Goal: Task Accomplishment & Management: Complete application form

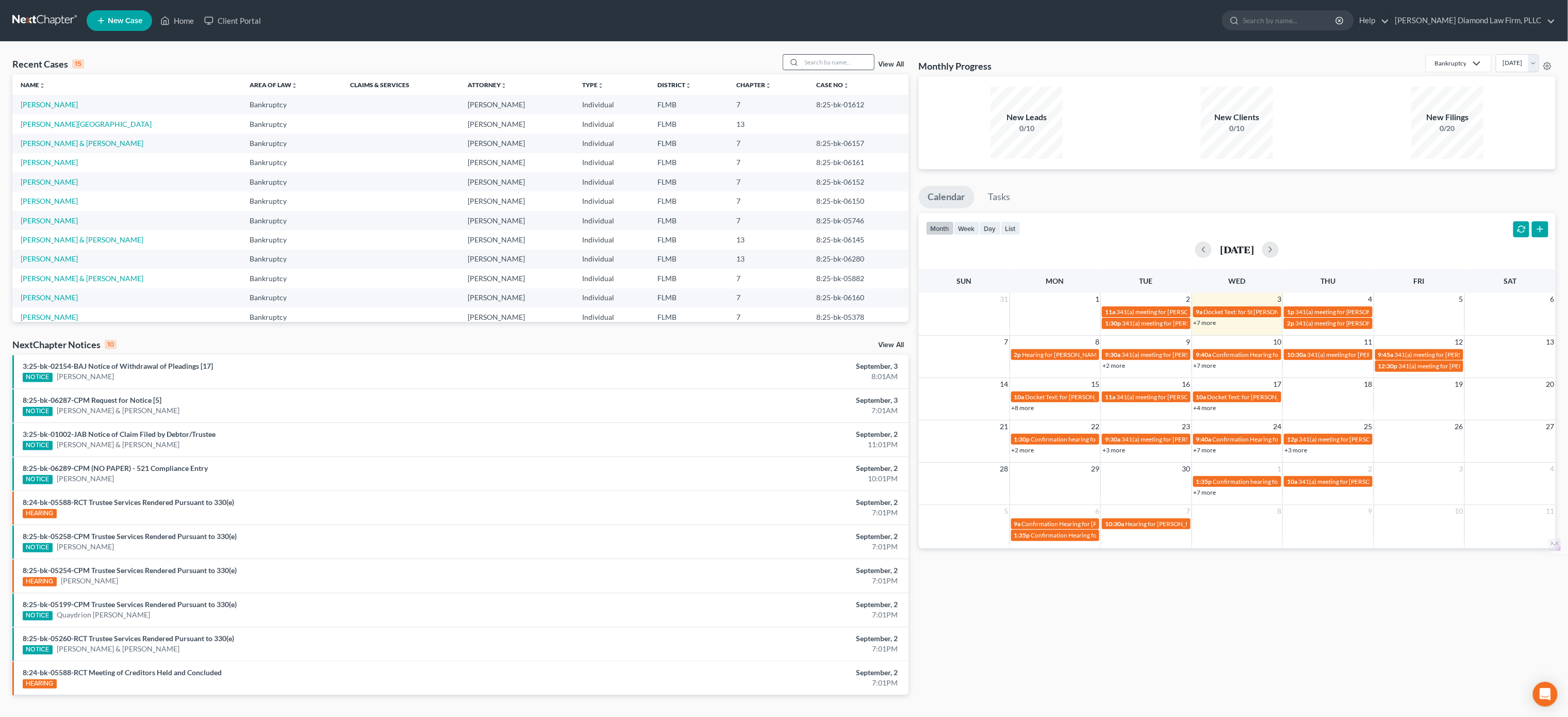
click at [826, 63] on input "search" at bounding box center [837, 62] width 72 height 15
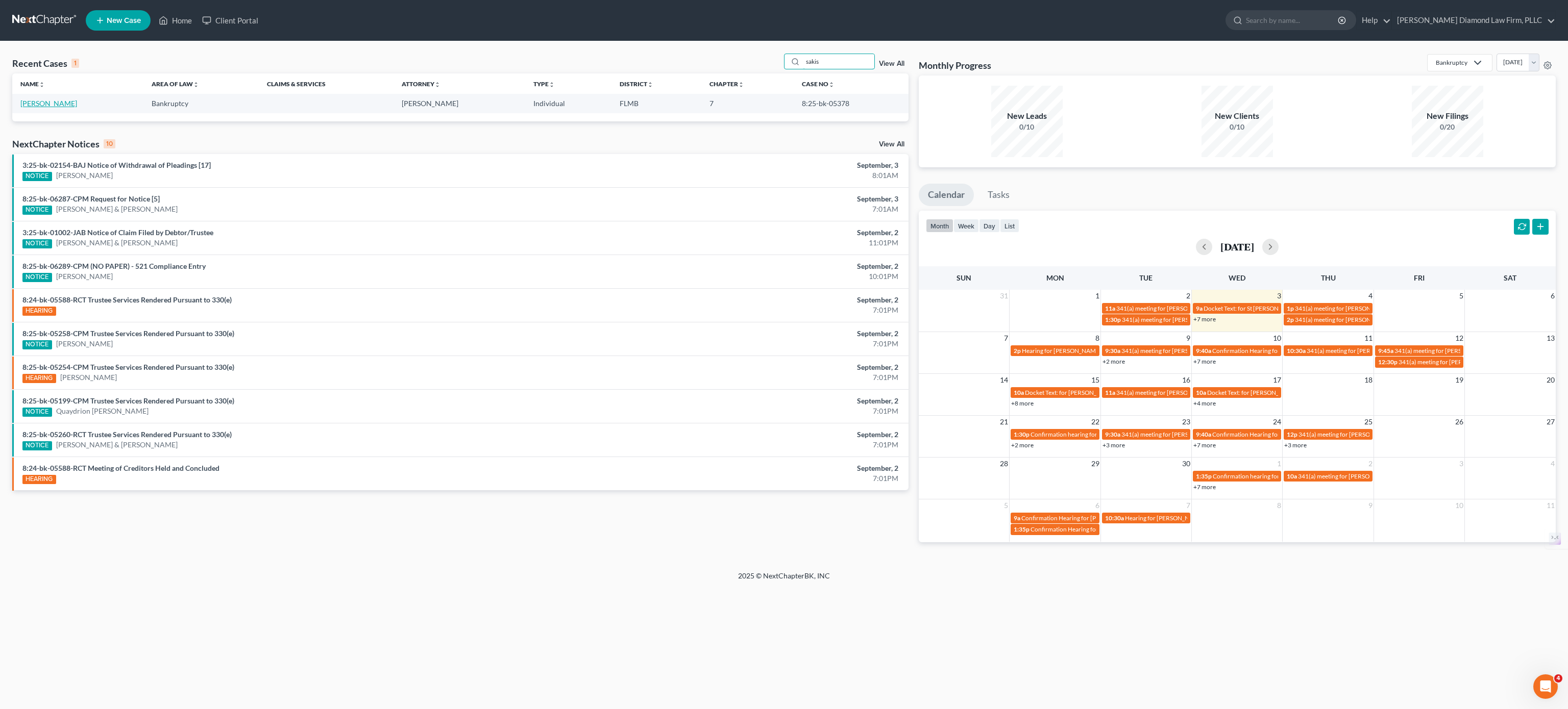
type input "sakis"
click at [49, 102] on link "[PERSON_NAME]" at bounding box center [48, 103] width 56 height 9
select select "4"
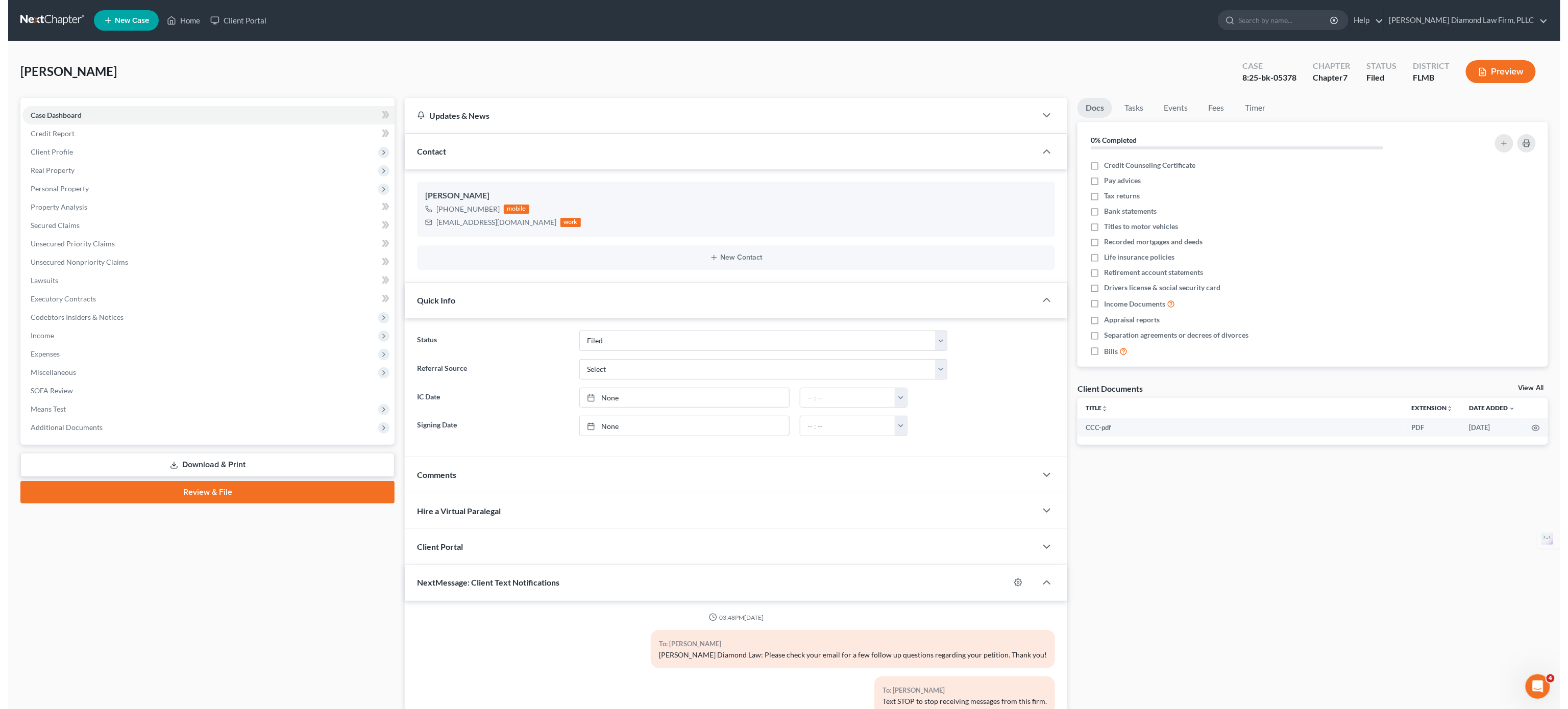
scroll to position [332, 0]
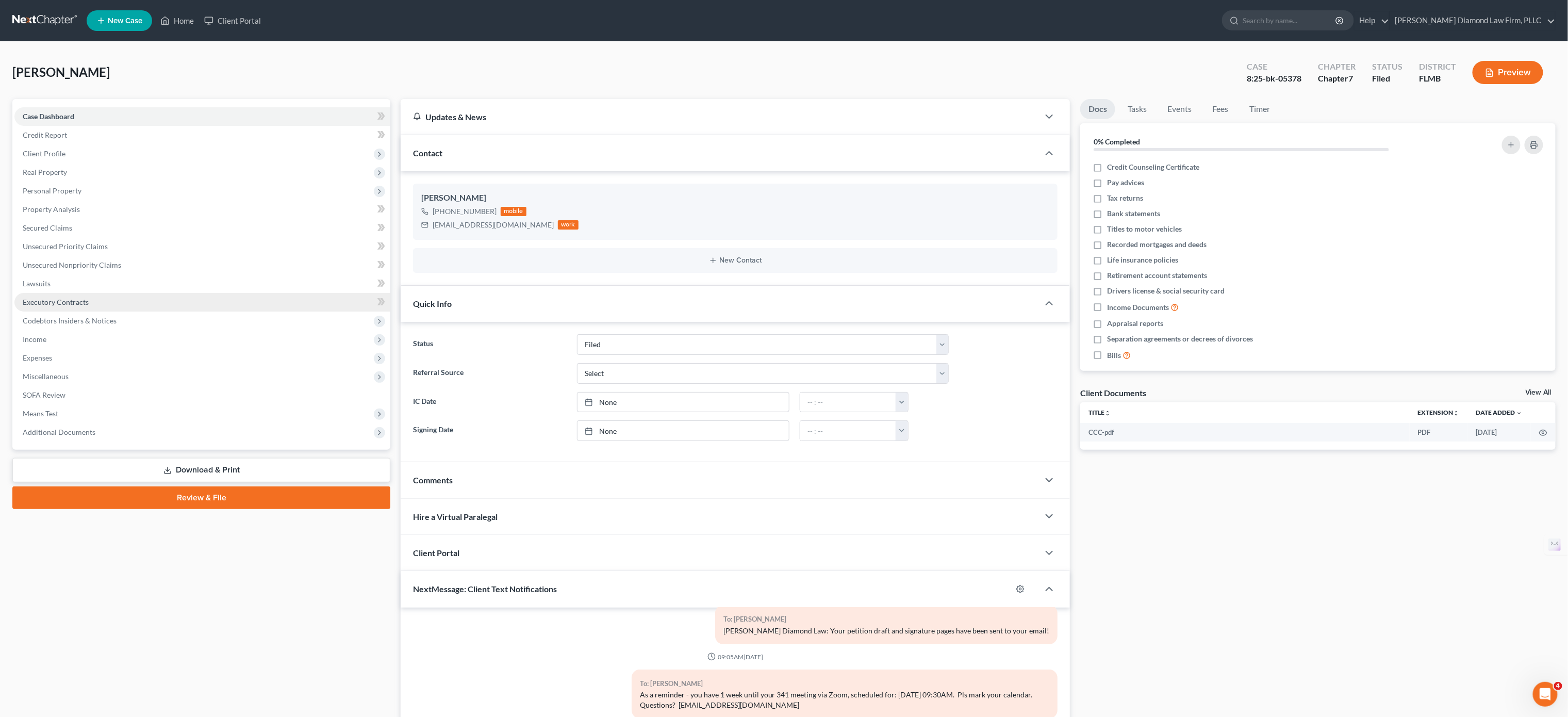
drag, startPoint x: 58, startPoint y: 336, endPoint x: 103, endPoint y: 307, distance: 53.5
click at [58, 336] on span "Income" at bounding box center [201, 339] width 376 height 19
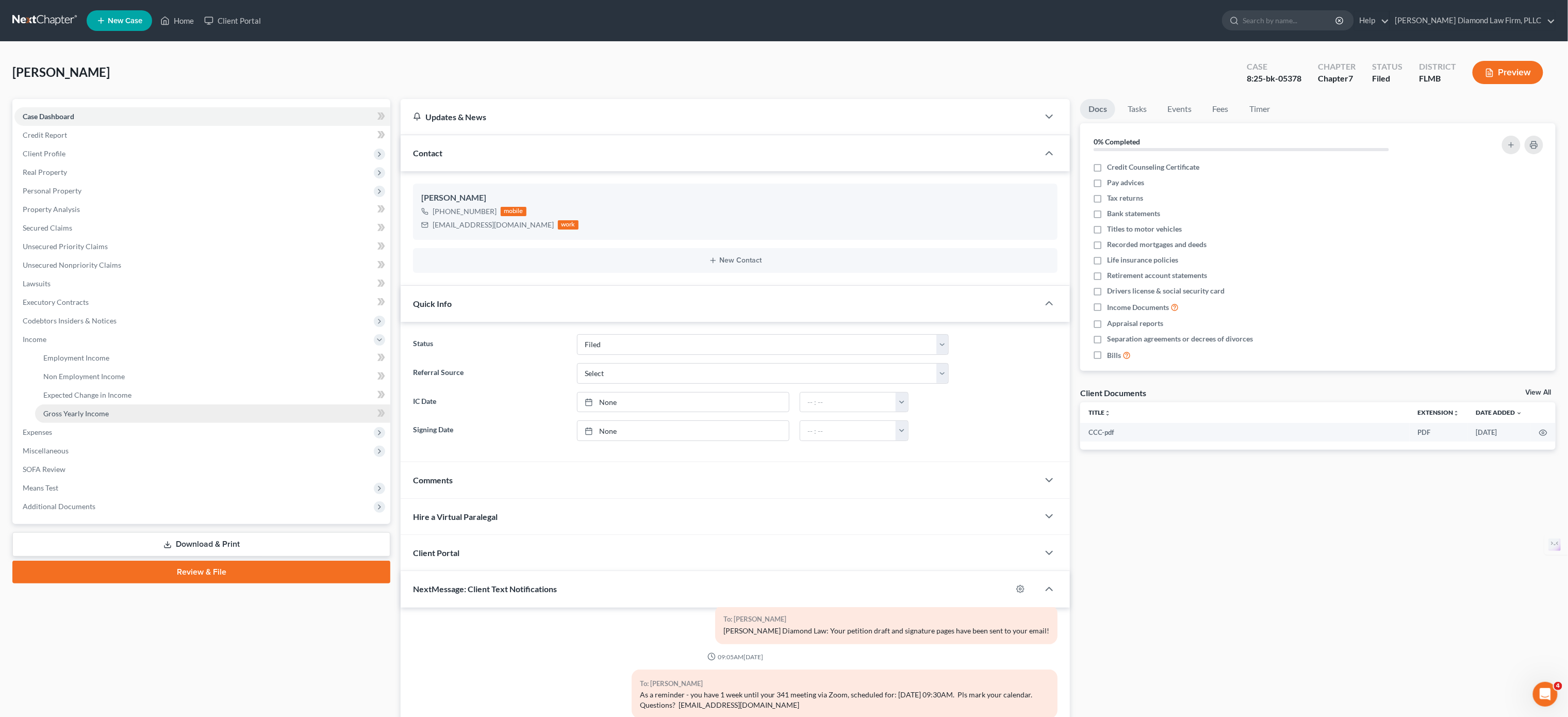
click at [137, 414] on link "Gross Yearly Income" at bounding box center [212, 413] width 355 height 19
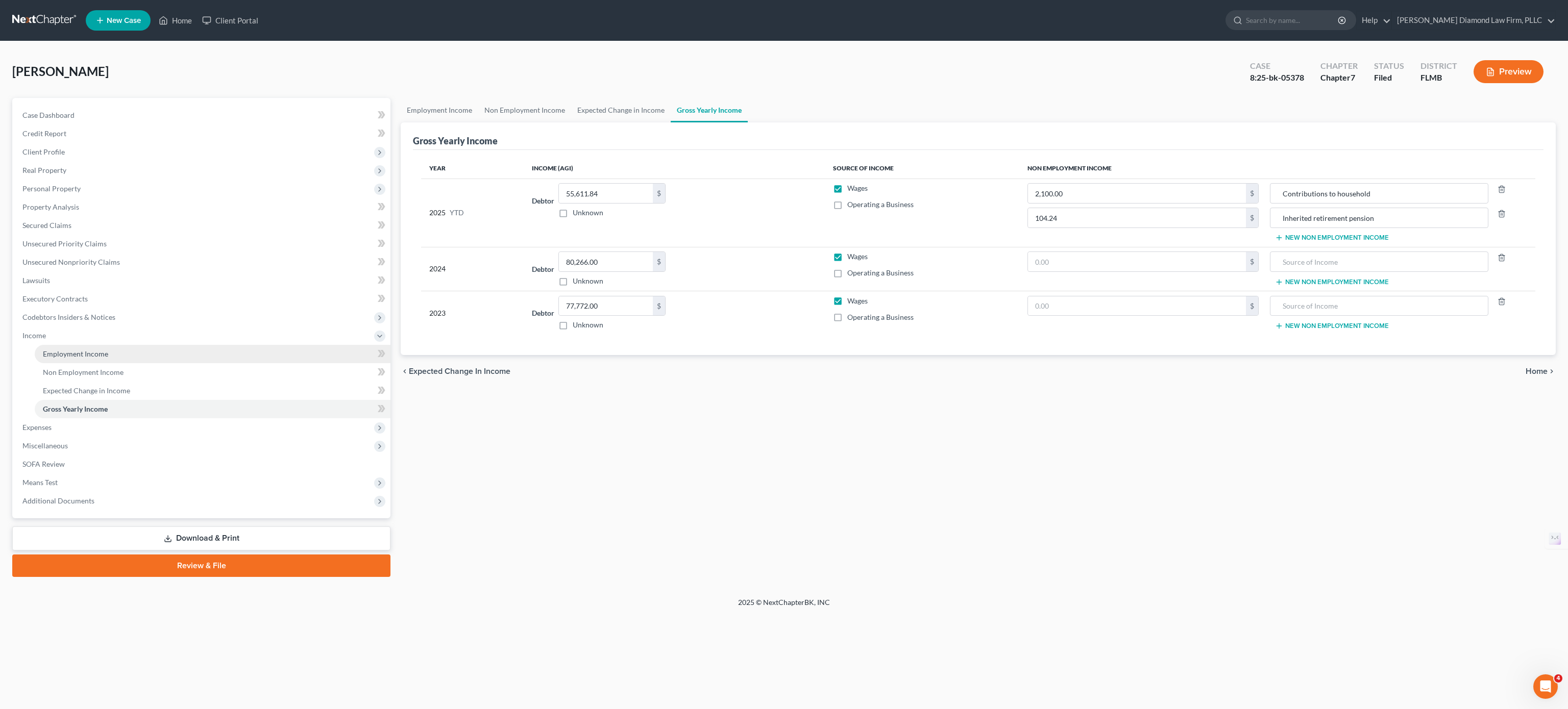
click at [117, 350] on link "Employment Income" at bounding box center [212, 354] width 355 height 19
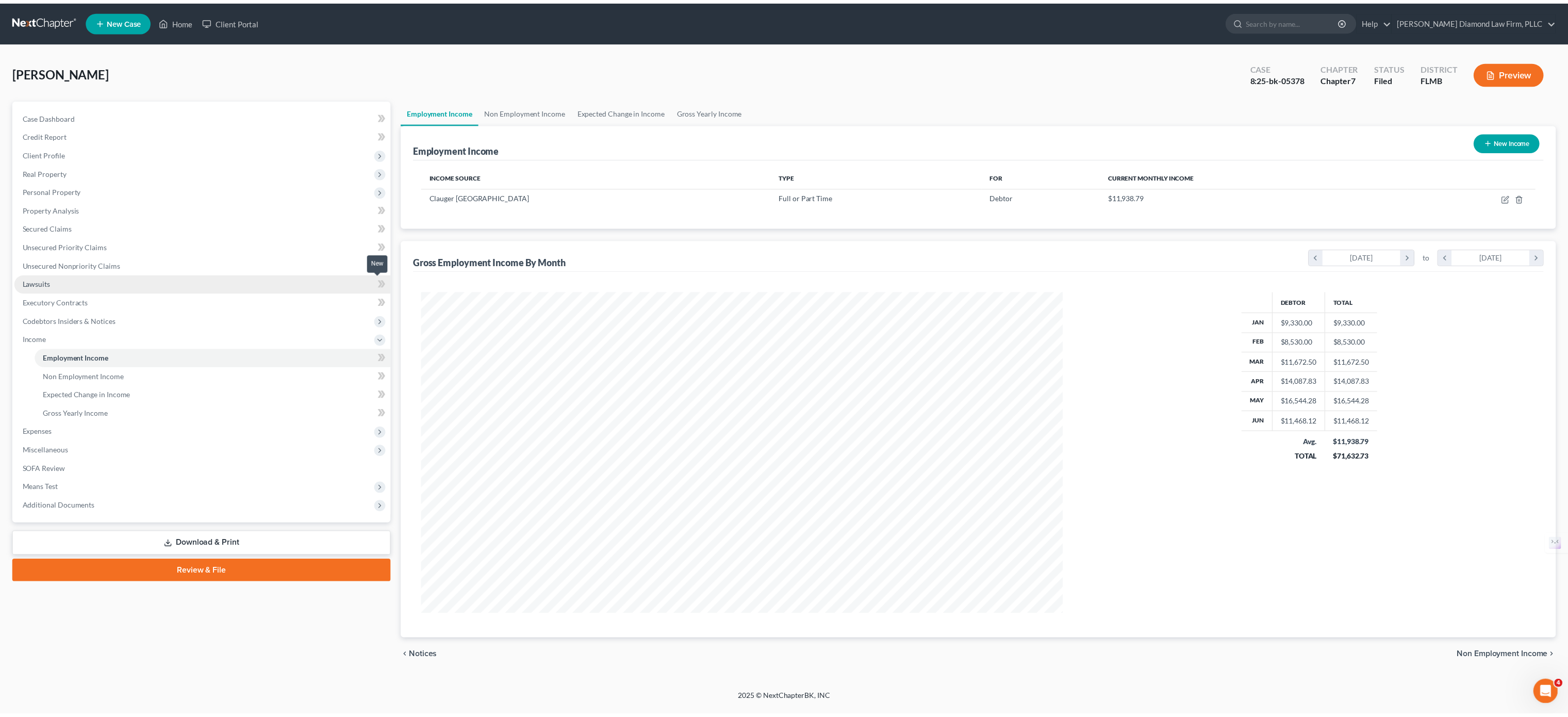
scroll to position [323, 669]
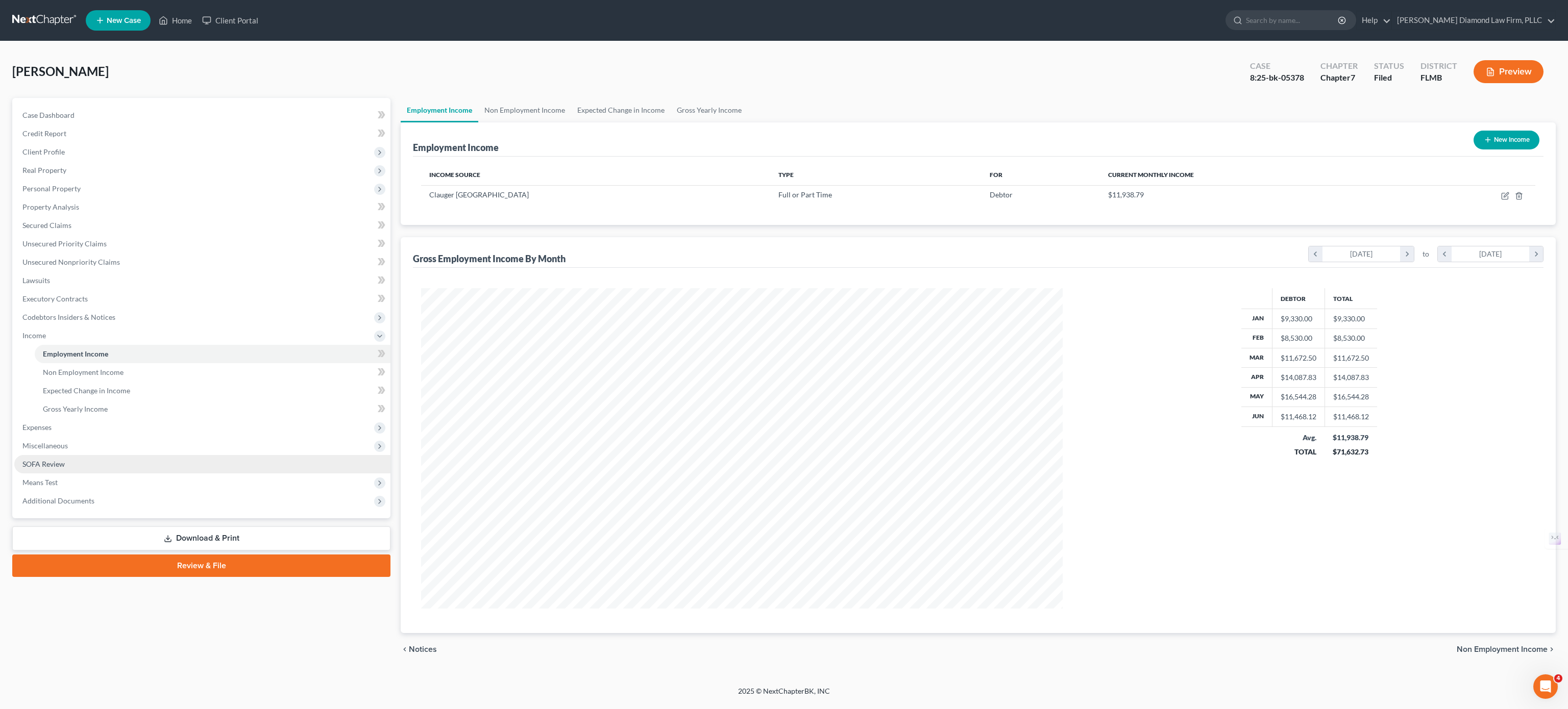
click at [79, 465] on link "SOFA Review" at bounding box center [201, 463] width 376 height 19
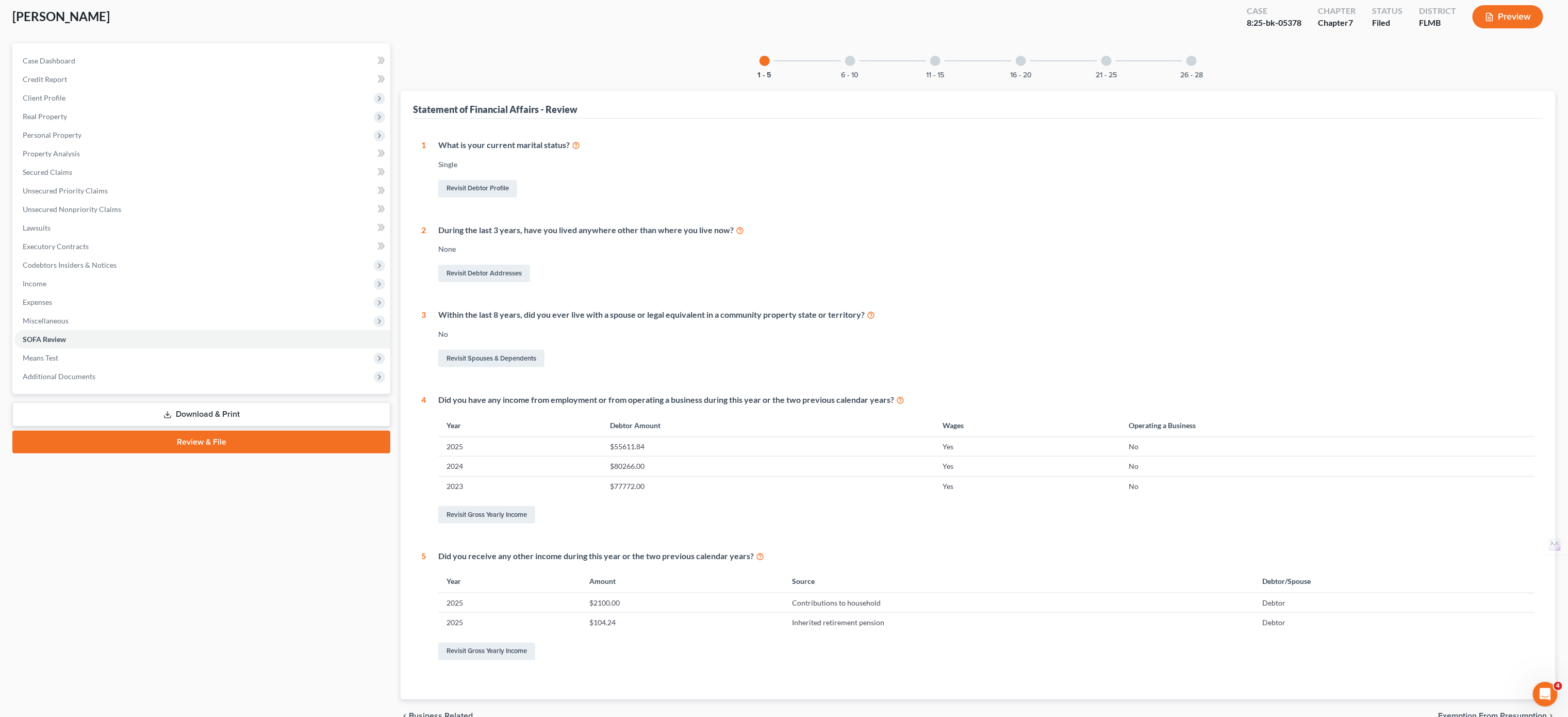
scroll to position [103, 0]
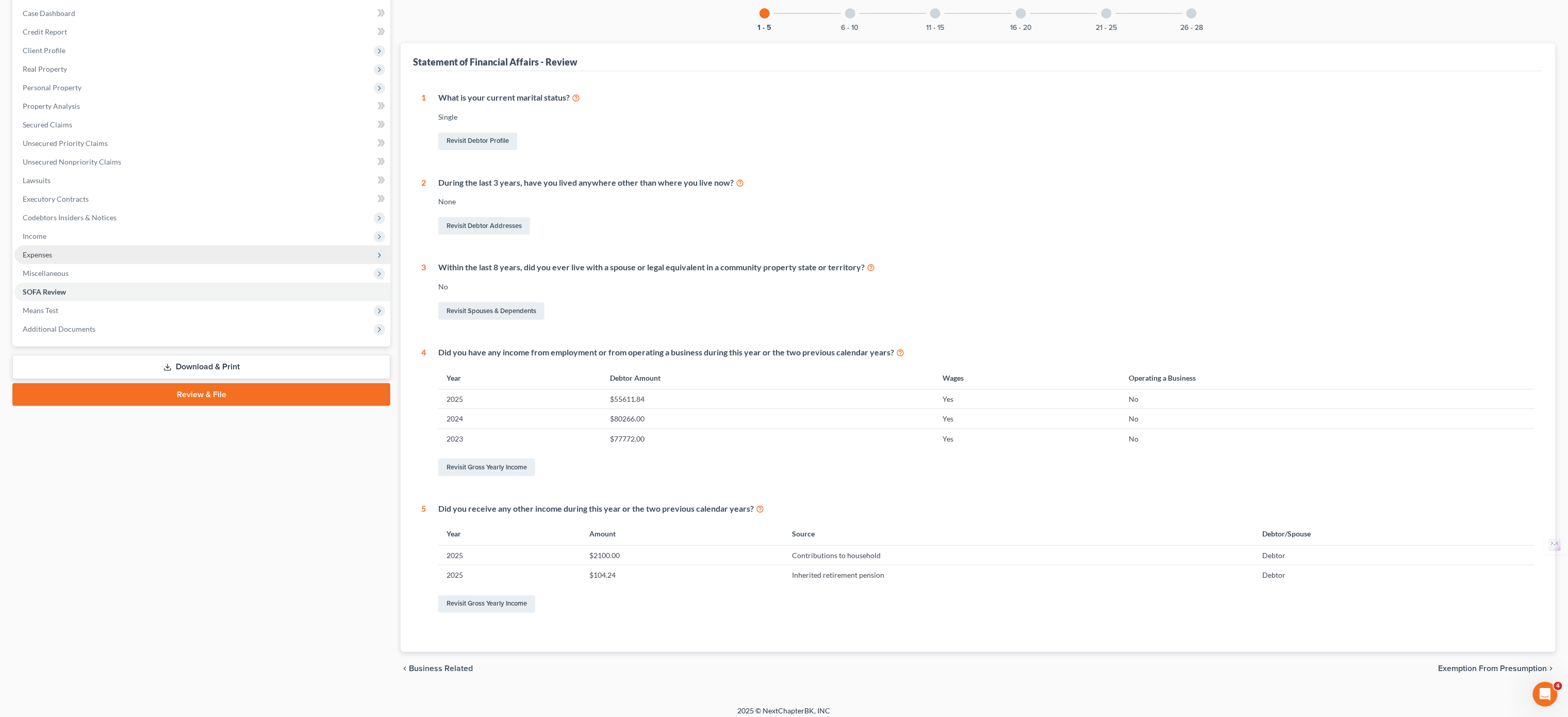
click at [93, 259] on span "Expenses" at bounding box center [201, 254] width 376 height 19
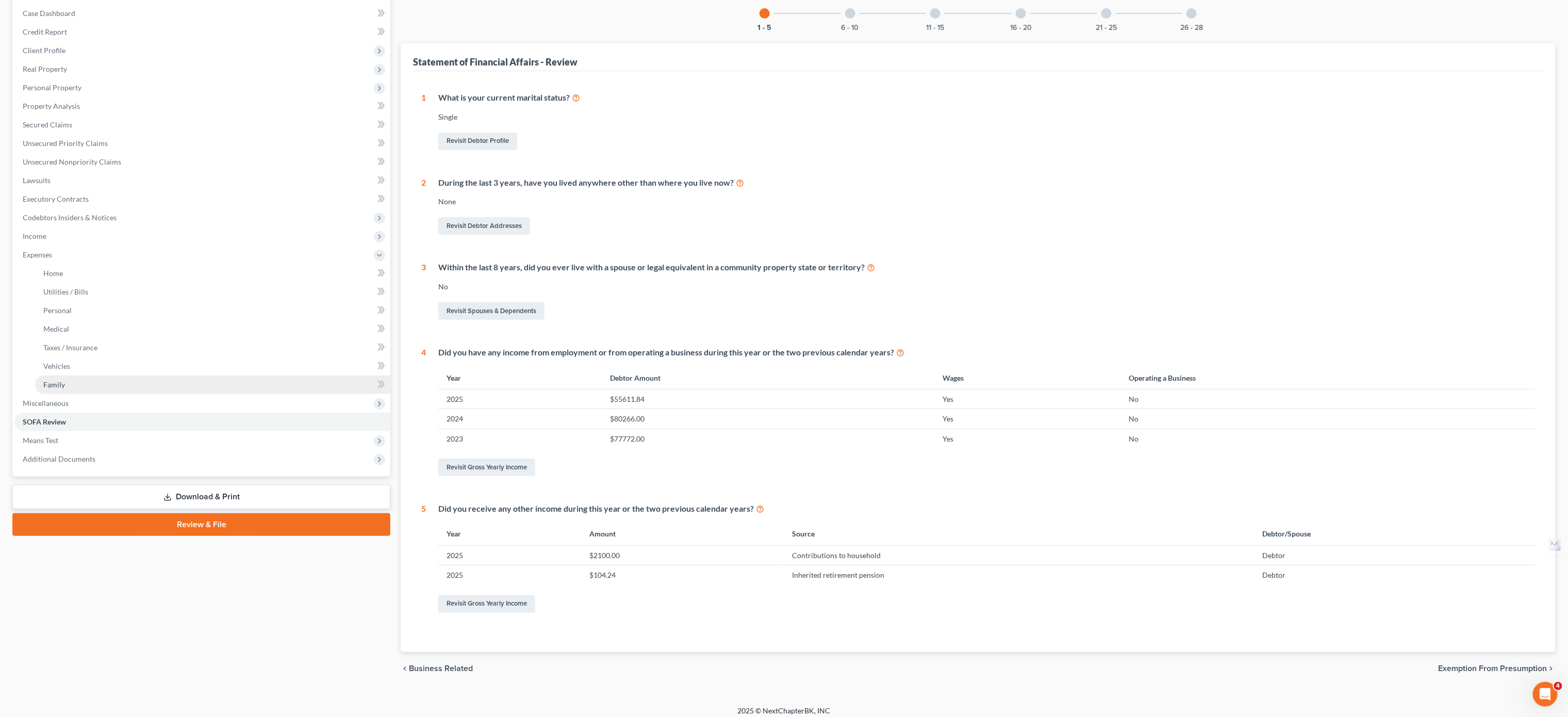
click at [79, 380] on link "Family" at bounding box center [212, 384] width 355 height 19
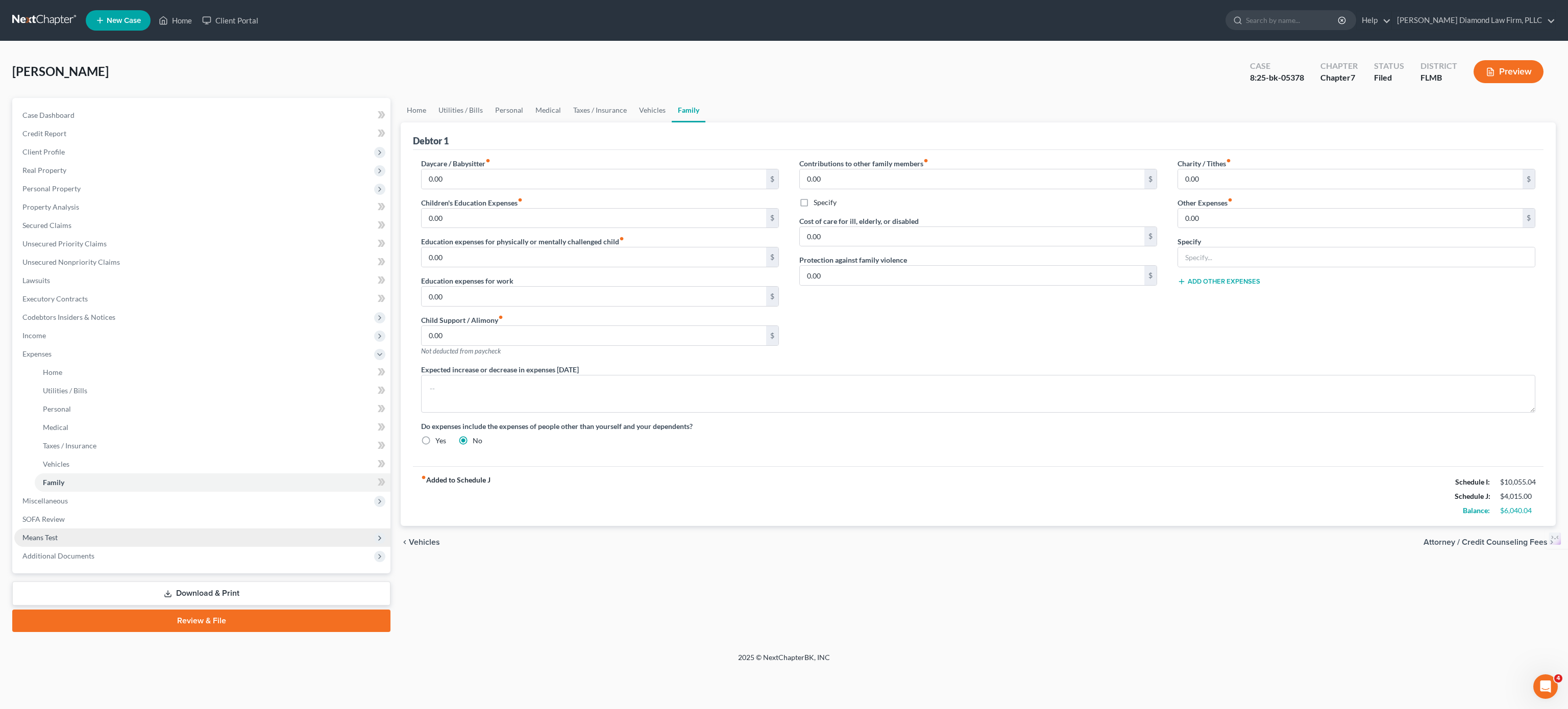
click at [82, 537] on span "Means Test" at bounding box center [201, 537] width 376 height 19
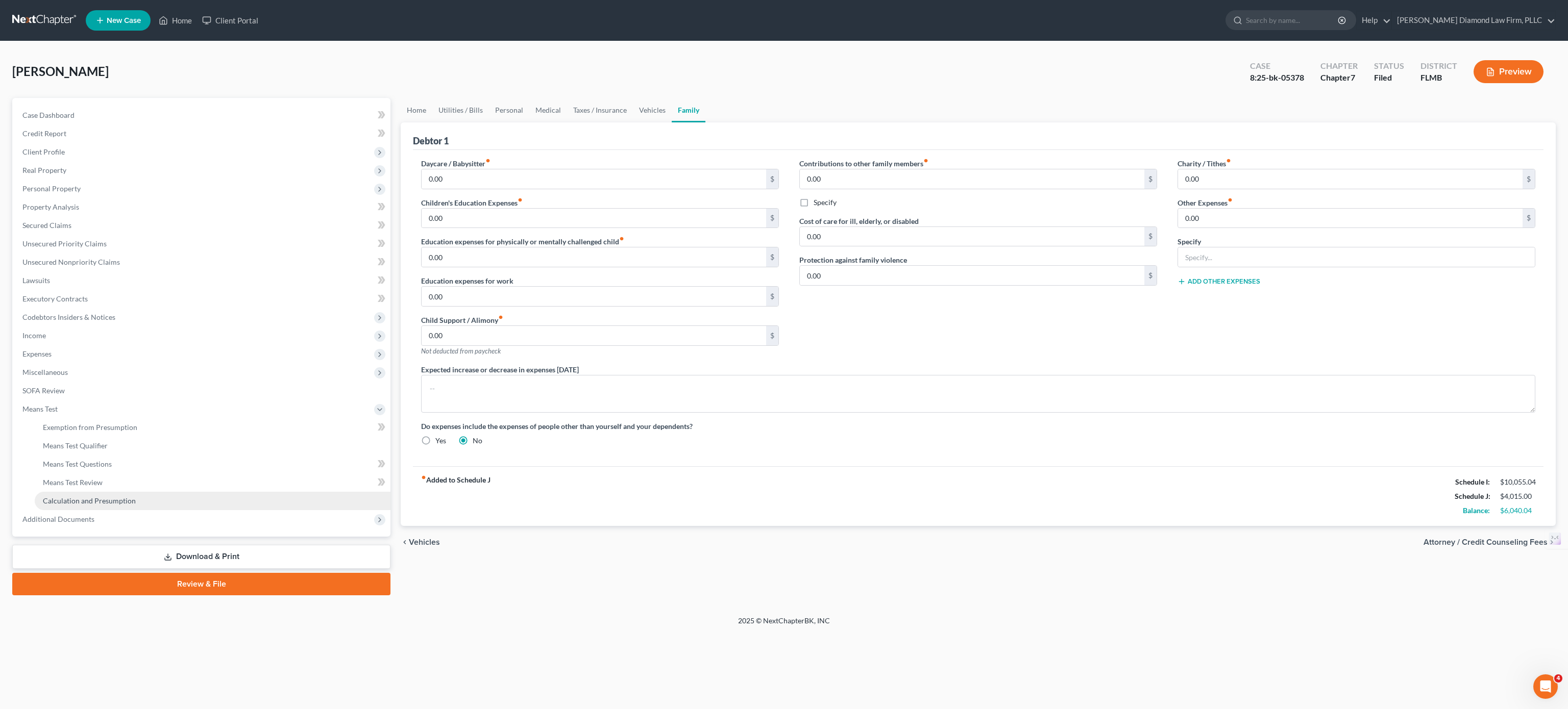
click at [82, 507] on link "Calculation and Presumption" at bounding box center [212, 501] width 355 height 19
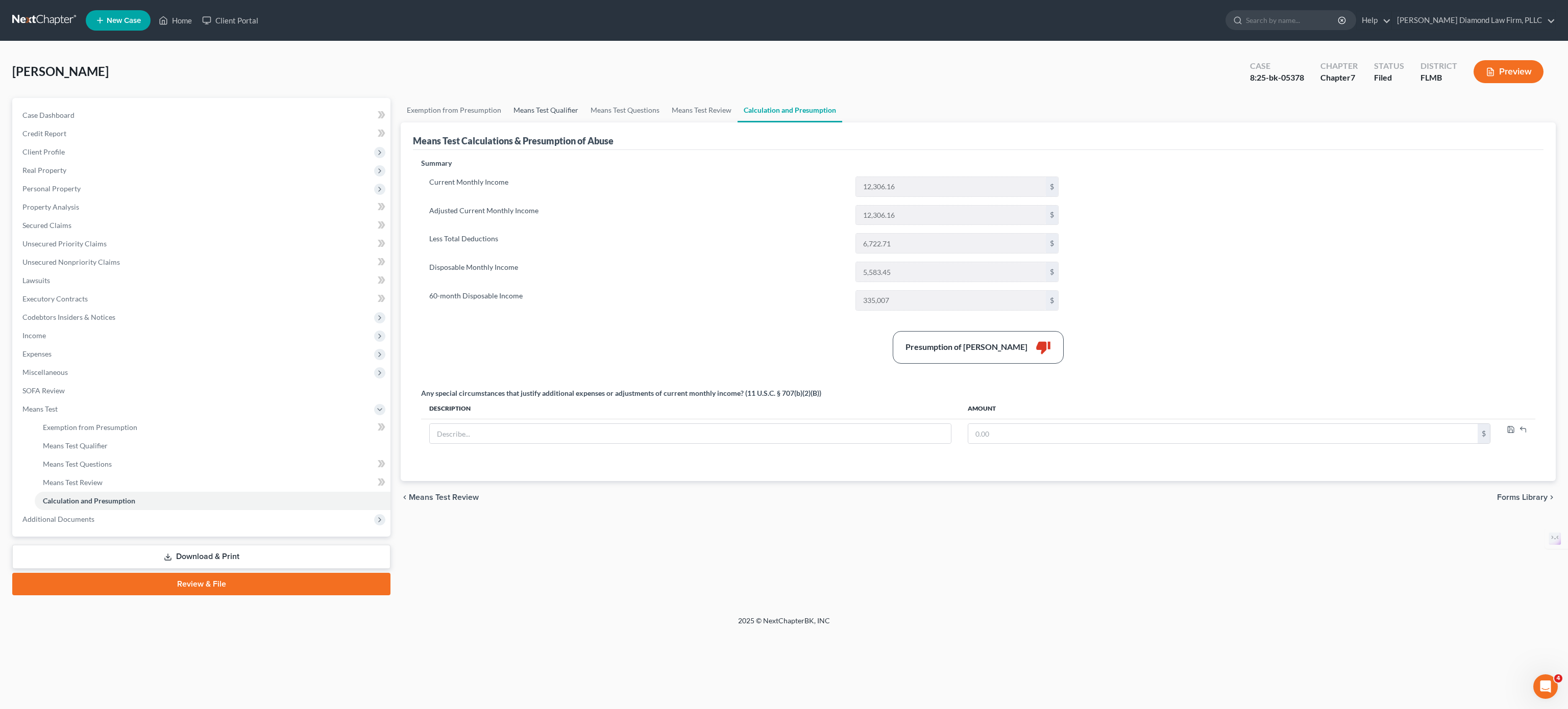
click at [547, 111] on link "Means Test Qualifier" at bounding box center [546, 109] width 77 height 25
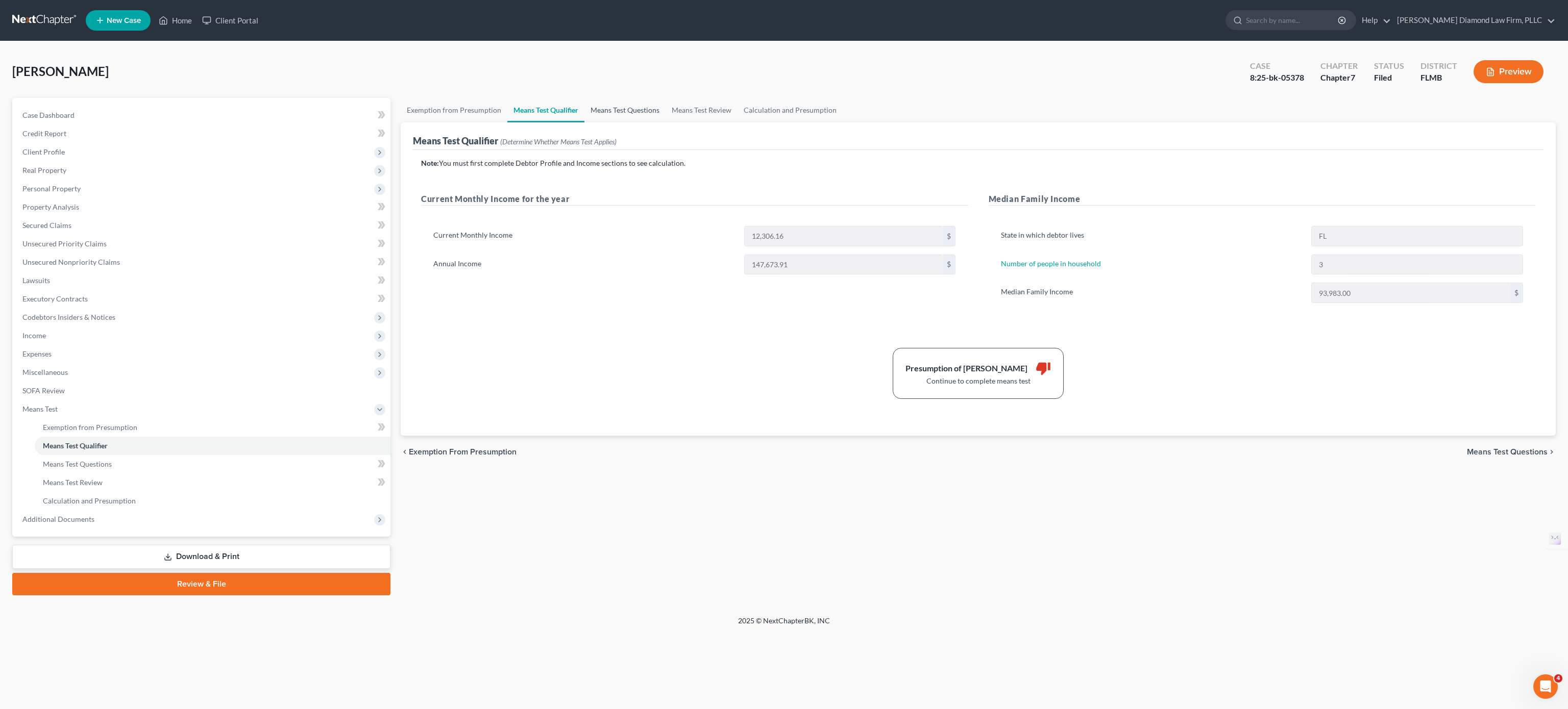
click at [638, 109] on link "Means Test Questions" at bounding box center [625, 109] width 81 height 25
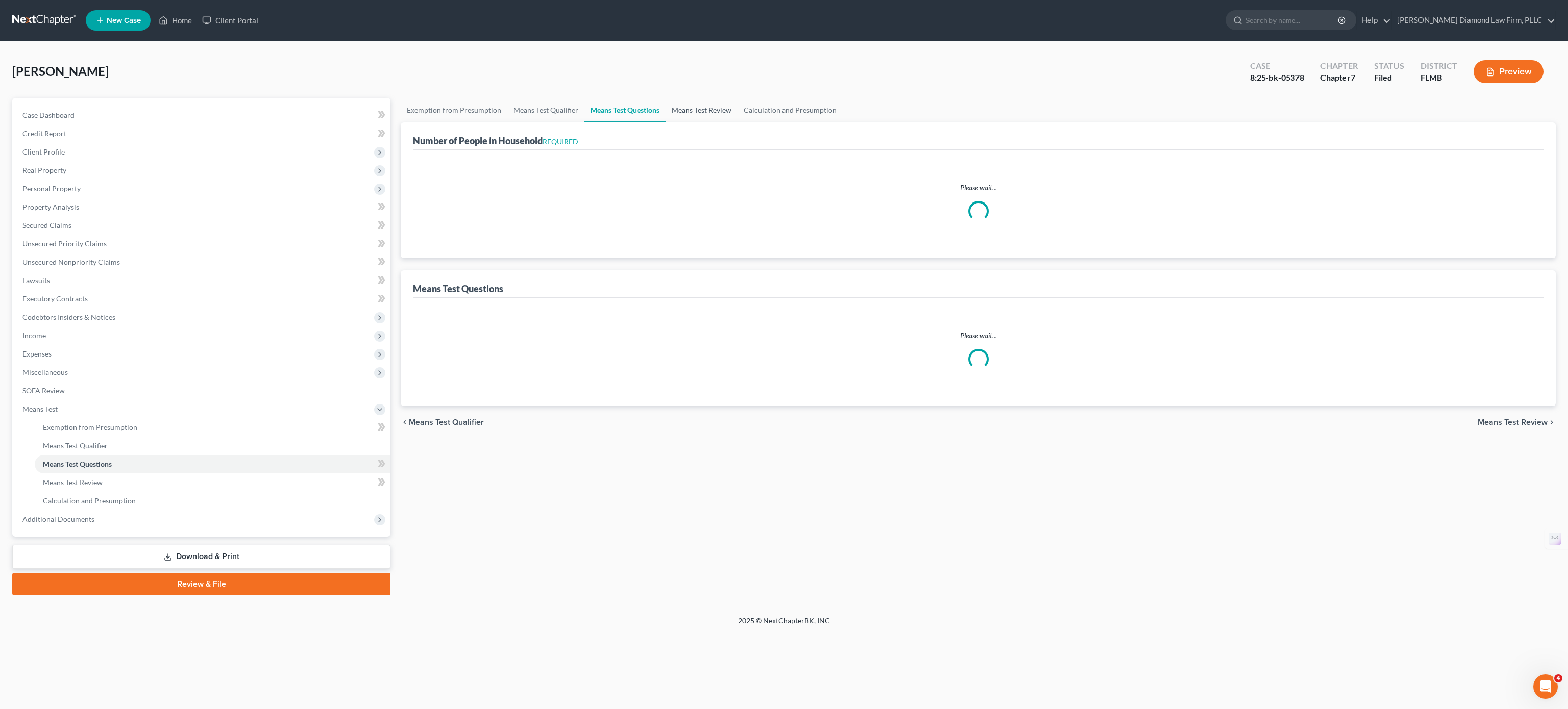
select select "3"
select select "1"
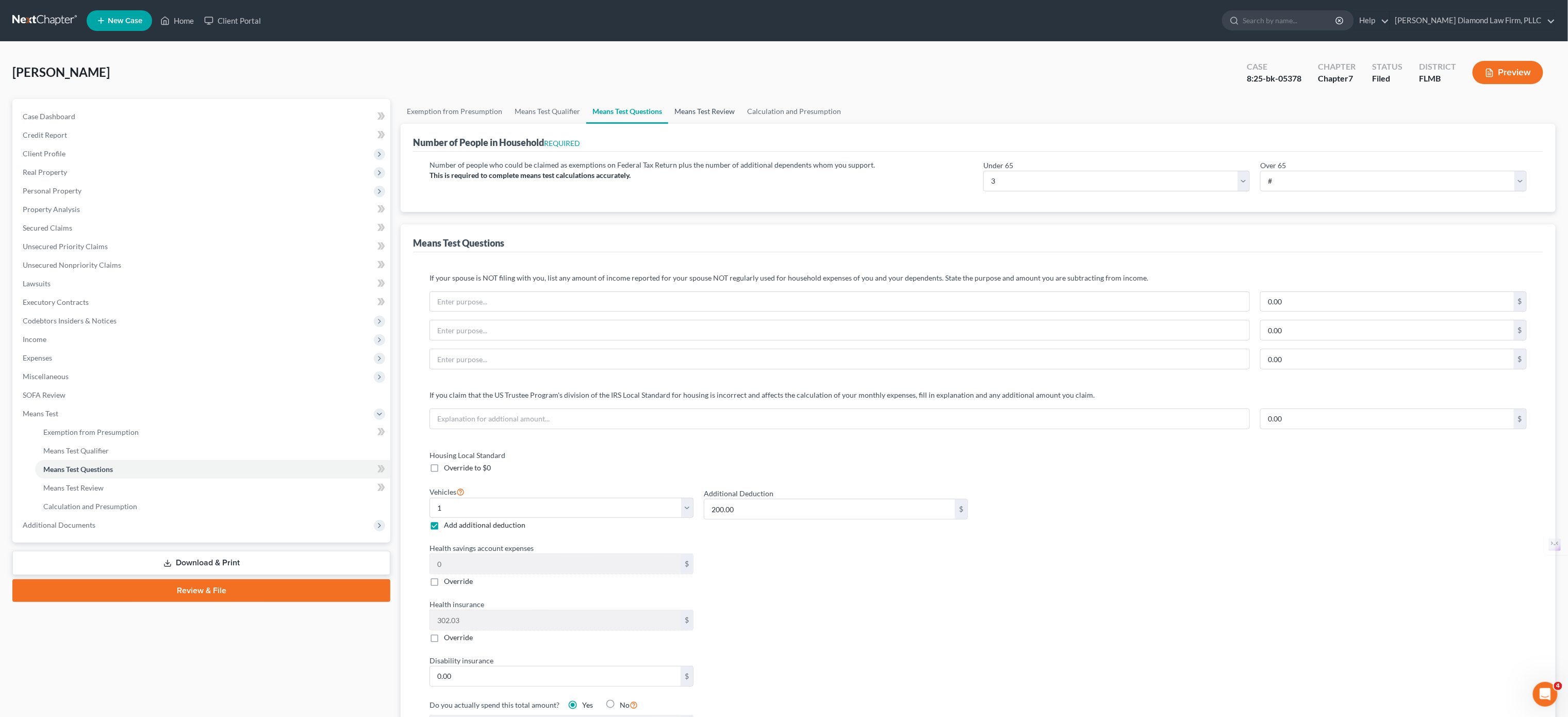
click at [687, 111] on link "Means Test Review" at bounding box center [704, 111] width 73 height 25
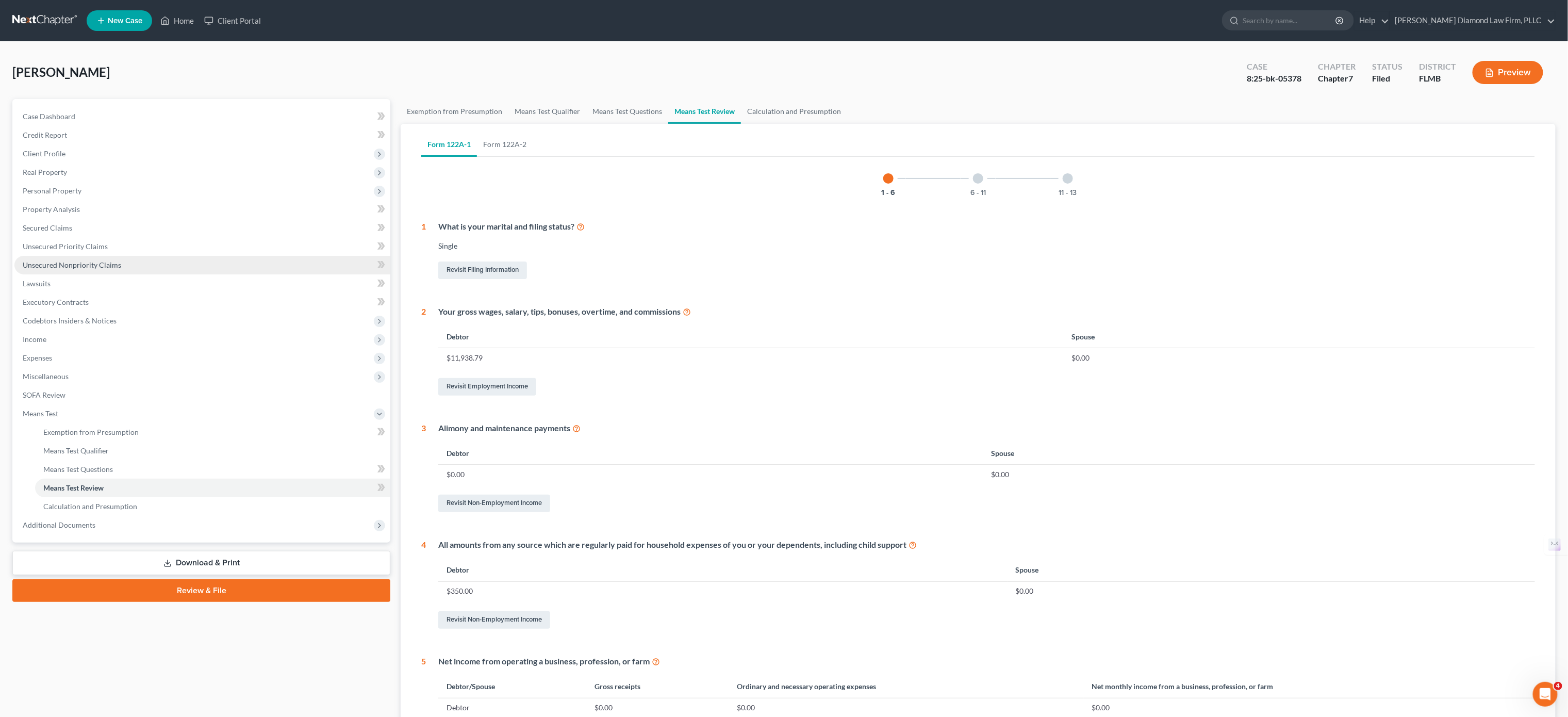
click at [116, 267] on span "Unsecured Nonpriority Claims" at bounding box center [72, 264] width 99 height 9
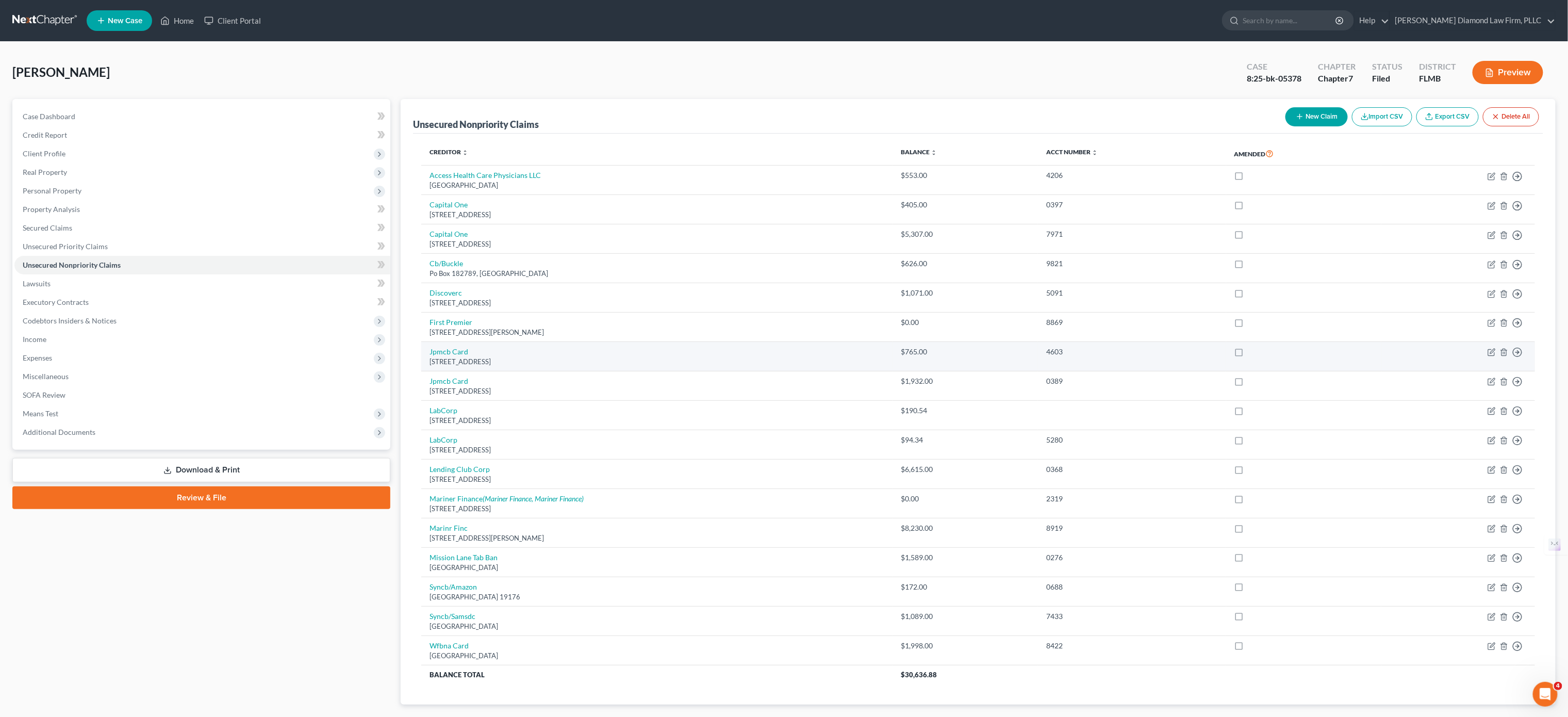
scroll to position [66, 0]
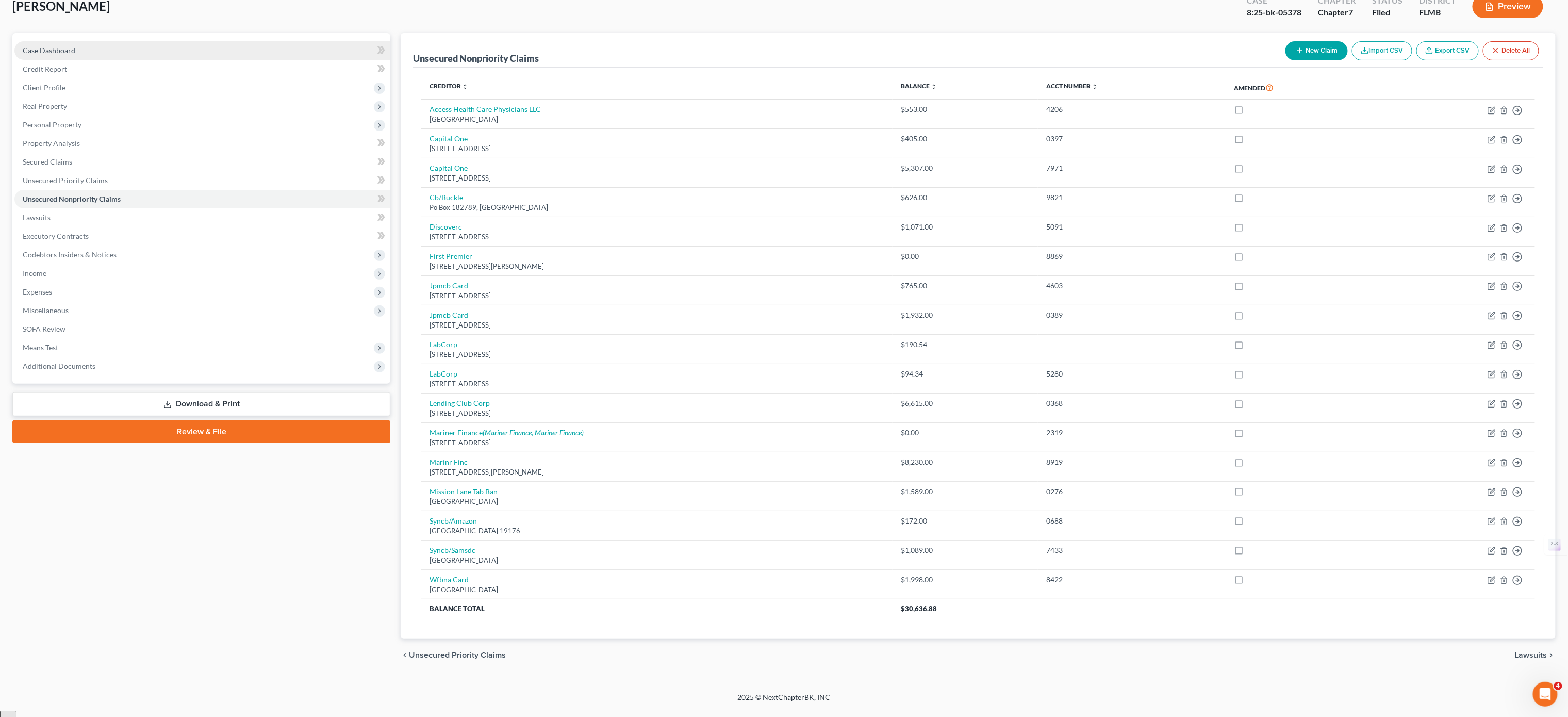
click at [92, 51] on link "Case Dashboard" at bounding box center [201, 50] width 376 height 19
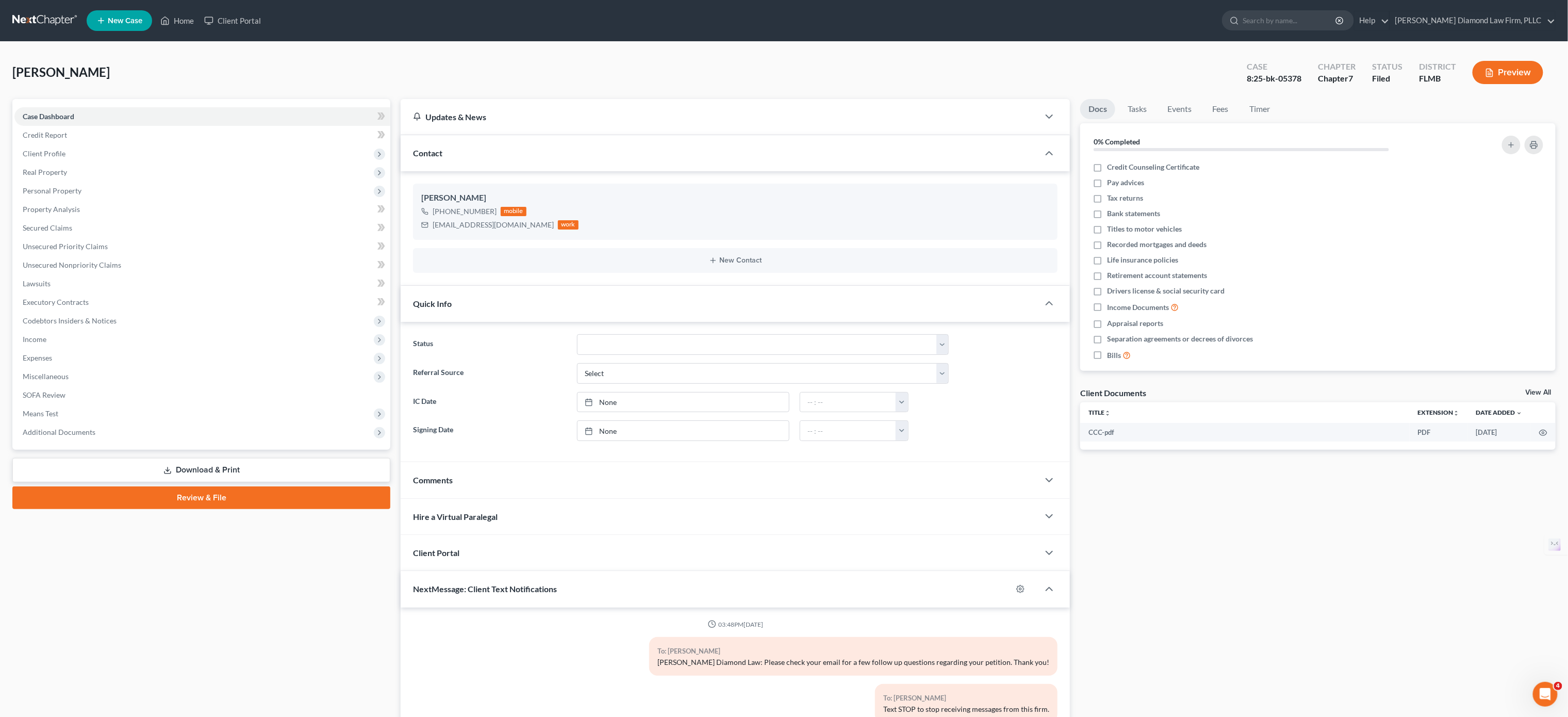
scroll to position [336, 0]
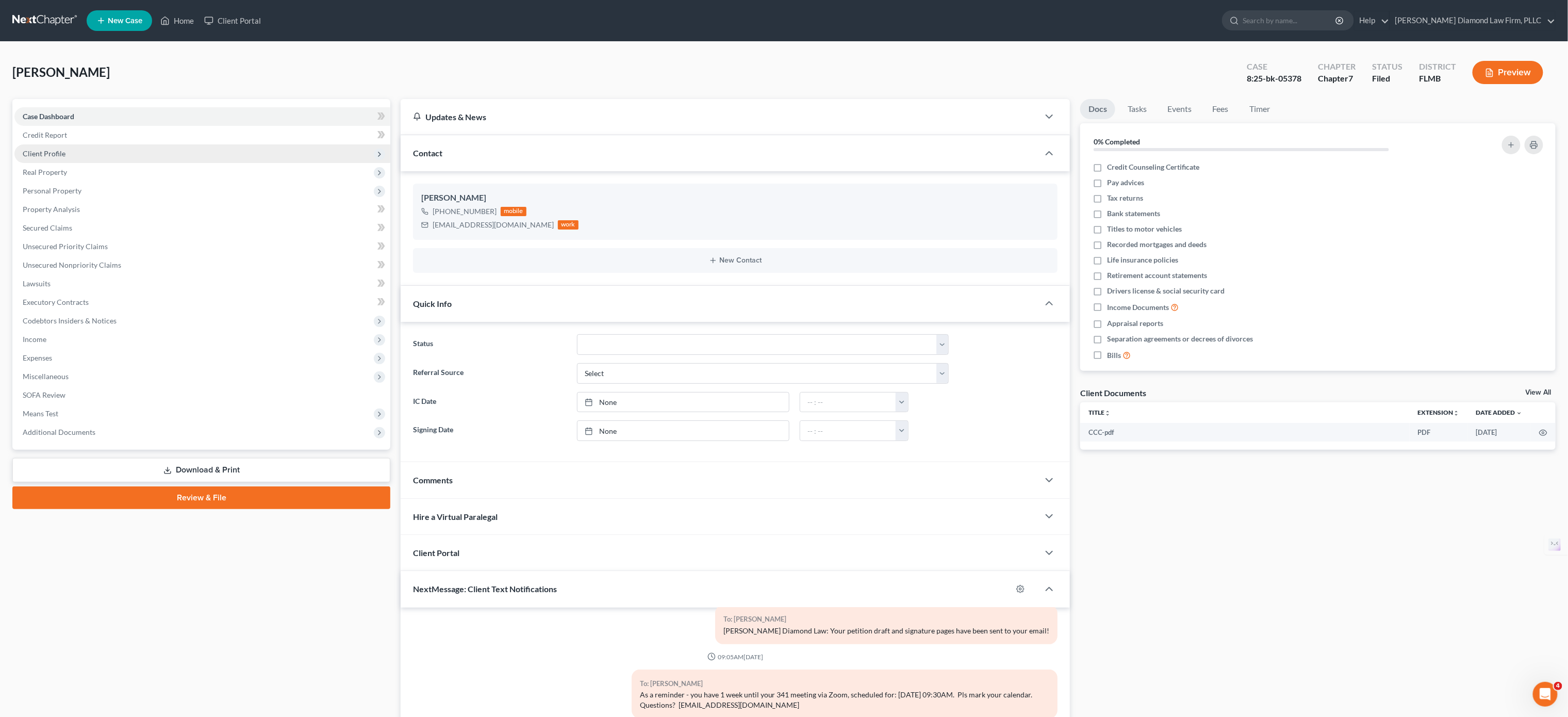
click at [72, 149] on span "Client Profile" at bounding box center [201, 154] width 376 height 19
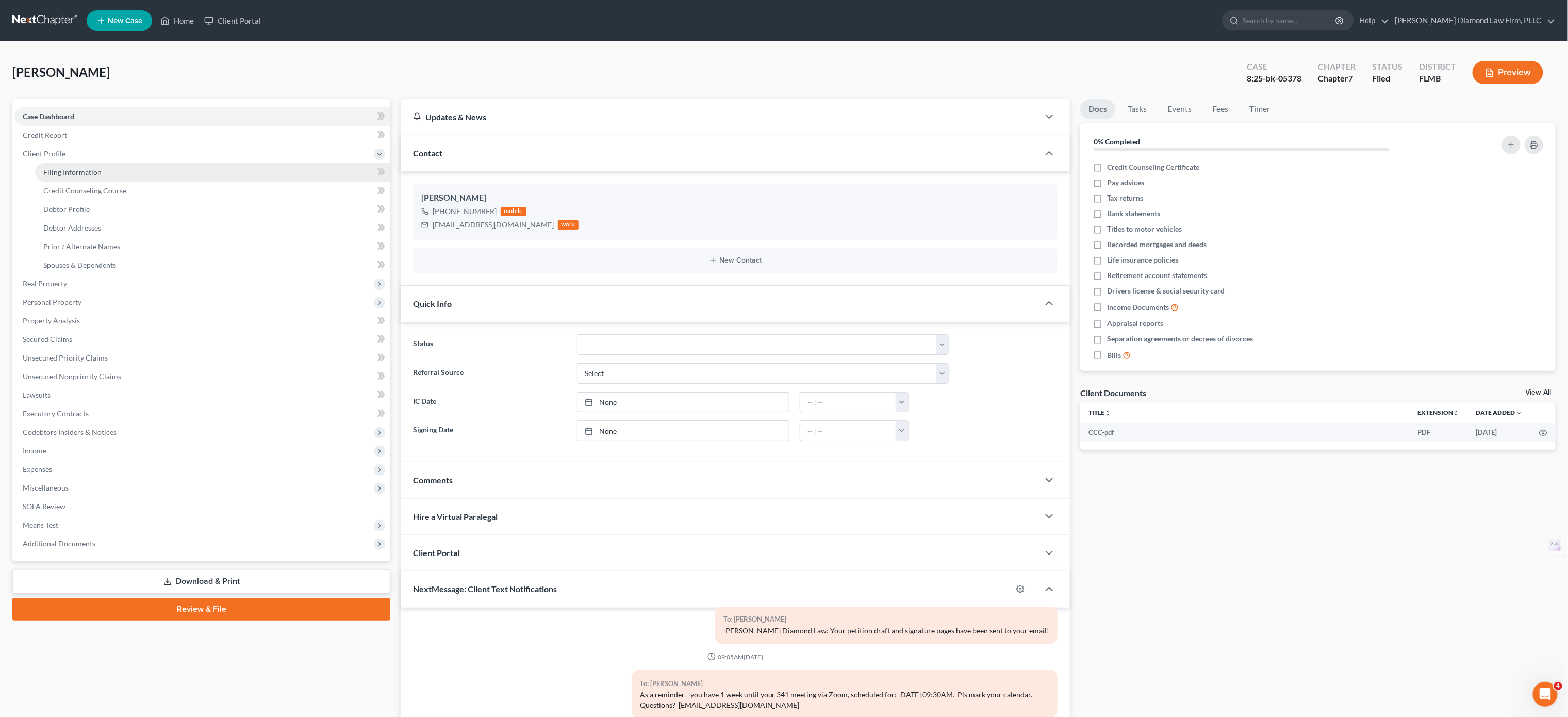
click at [115, 174] on link "Filing Information" at bounding box center [212, 172] width 355 height 19
select select "1"
select select "0"
select select "9"
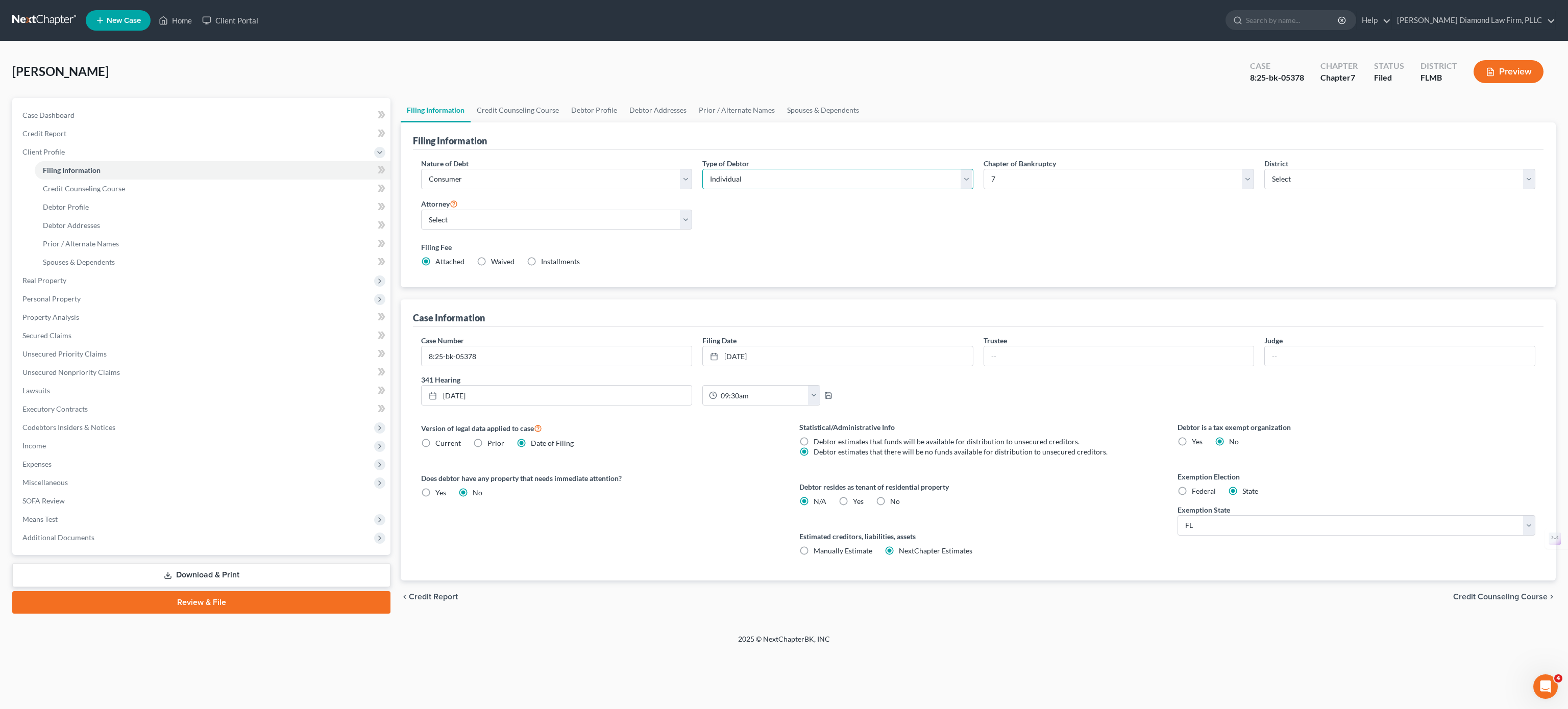
click at [796, 178] on select "Select Individual Joint" at bounding box center [838, 178] width 271 height 21
drag, startPoint x: 1102, startPoint y: 260, endPoint x: 1005, endPoint y: 232, distance: 101.0
click at [1102, 260] on div "Filing Fee Attached Waived Waived Installments Installments" at bounding box center [978, 253] width 1114 height 25
click at [571, 178] on select "Select Business Consumer Other" at bounding box center [557, 178] width 271 height 21
click at [809, 252] on label "Filing Fee" at bounding box center [978, 247] width 1114 height 11
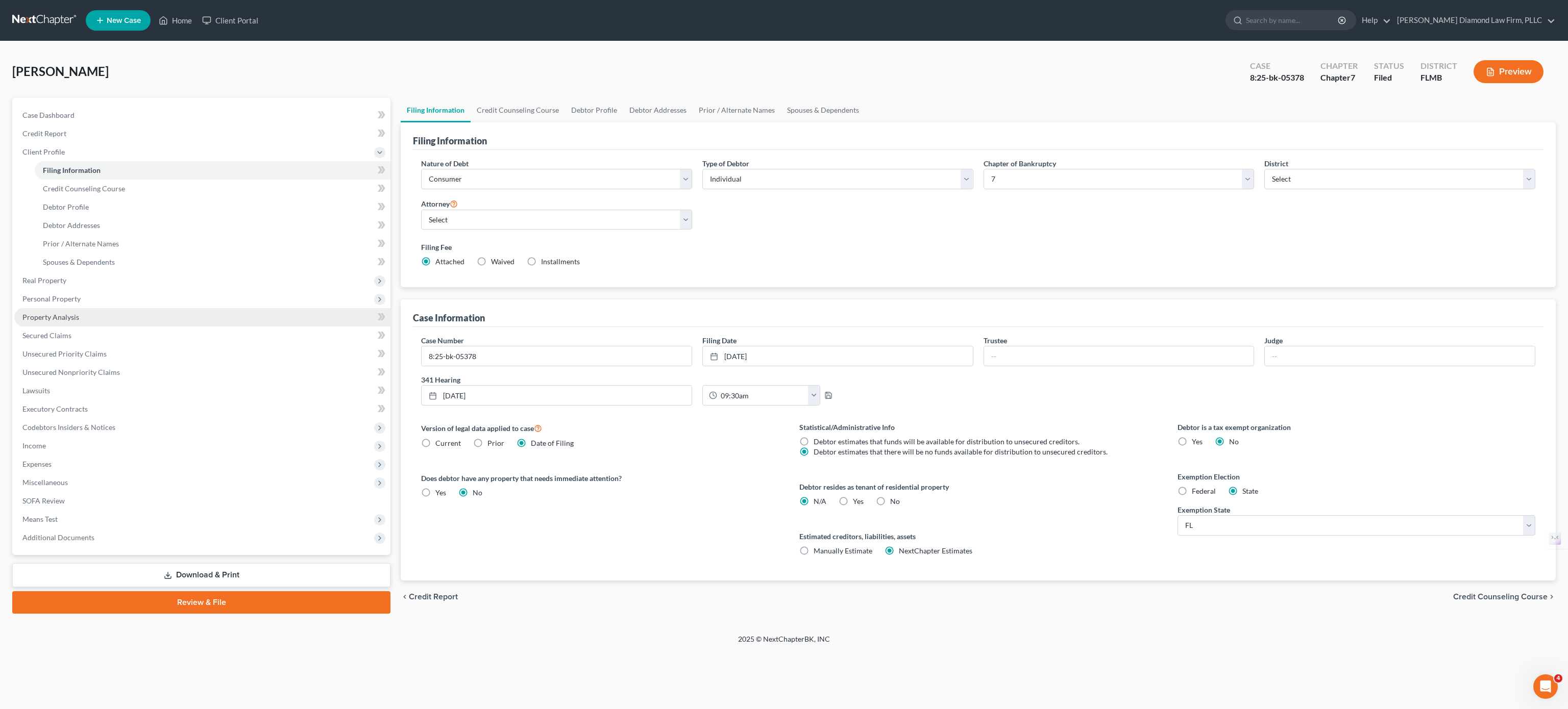
click at [98, 324] on link "Property Analysis" at bounding box center [201, 317] width 376 height 19
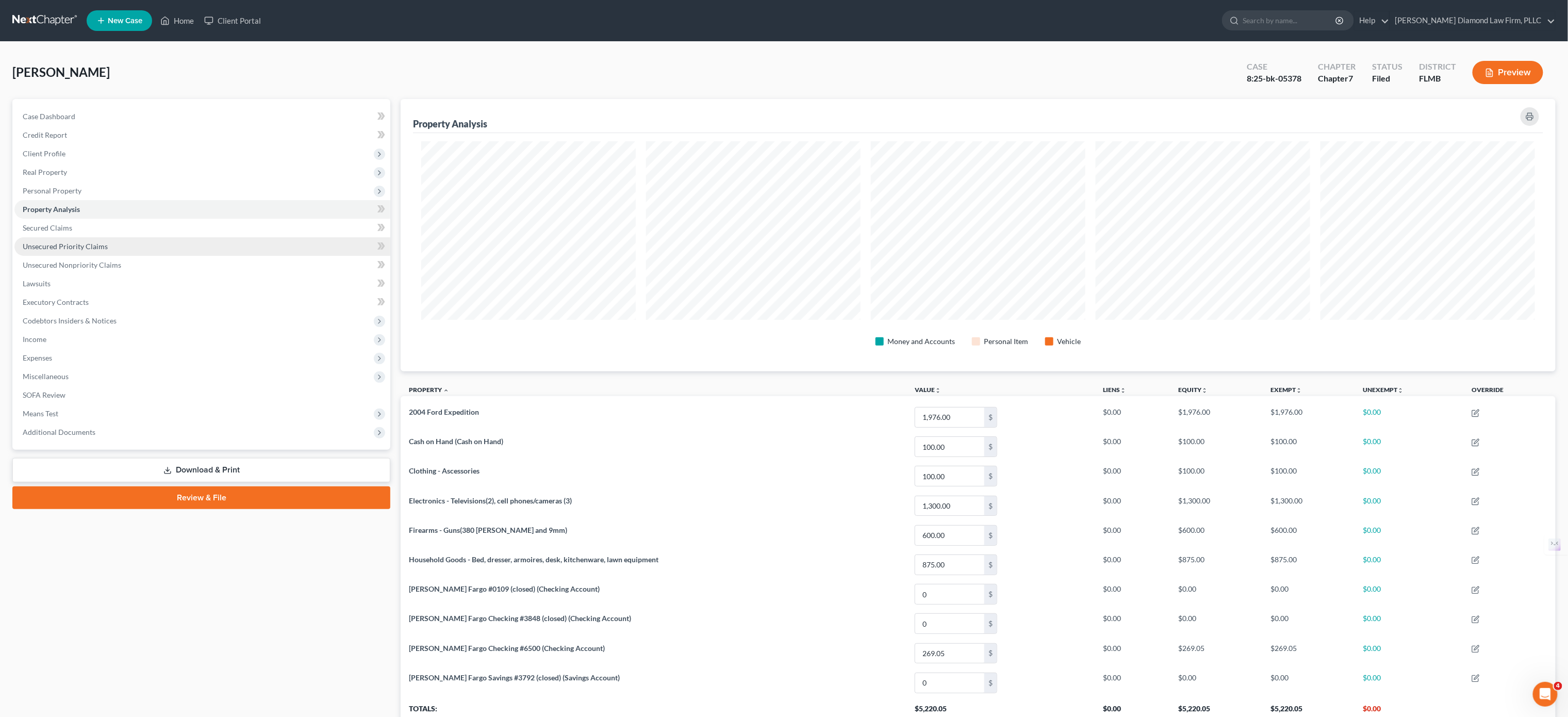
click at [141, 249] on link "Unsecured Priority Claims" at bounding box center [201, 246] width 376 height 19
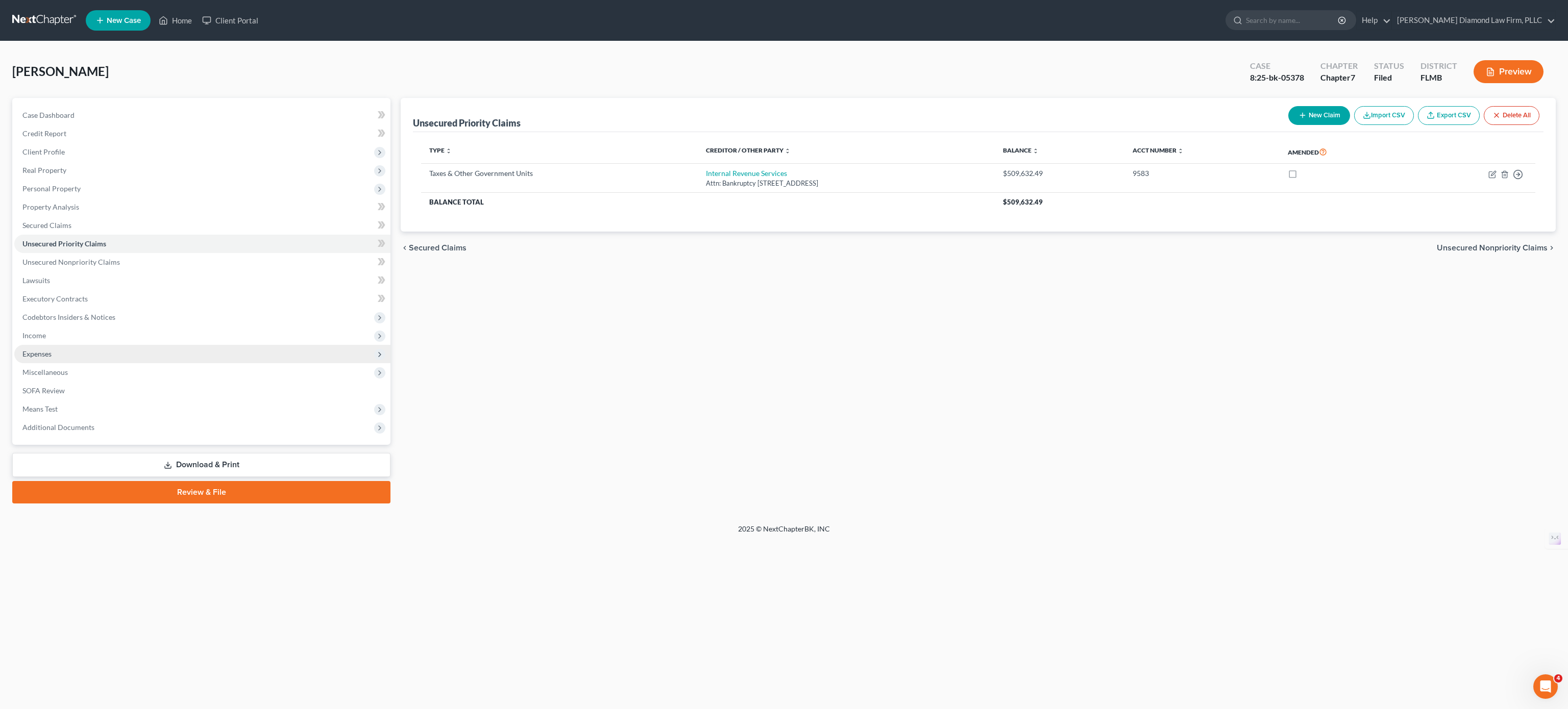
click at [53, 351] on span "Expenses" at bounding box center [201, 354] width 376 height 19
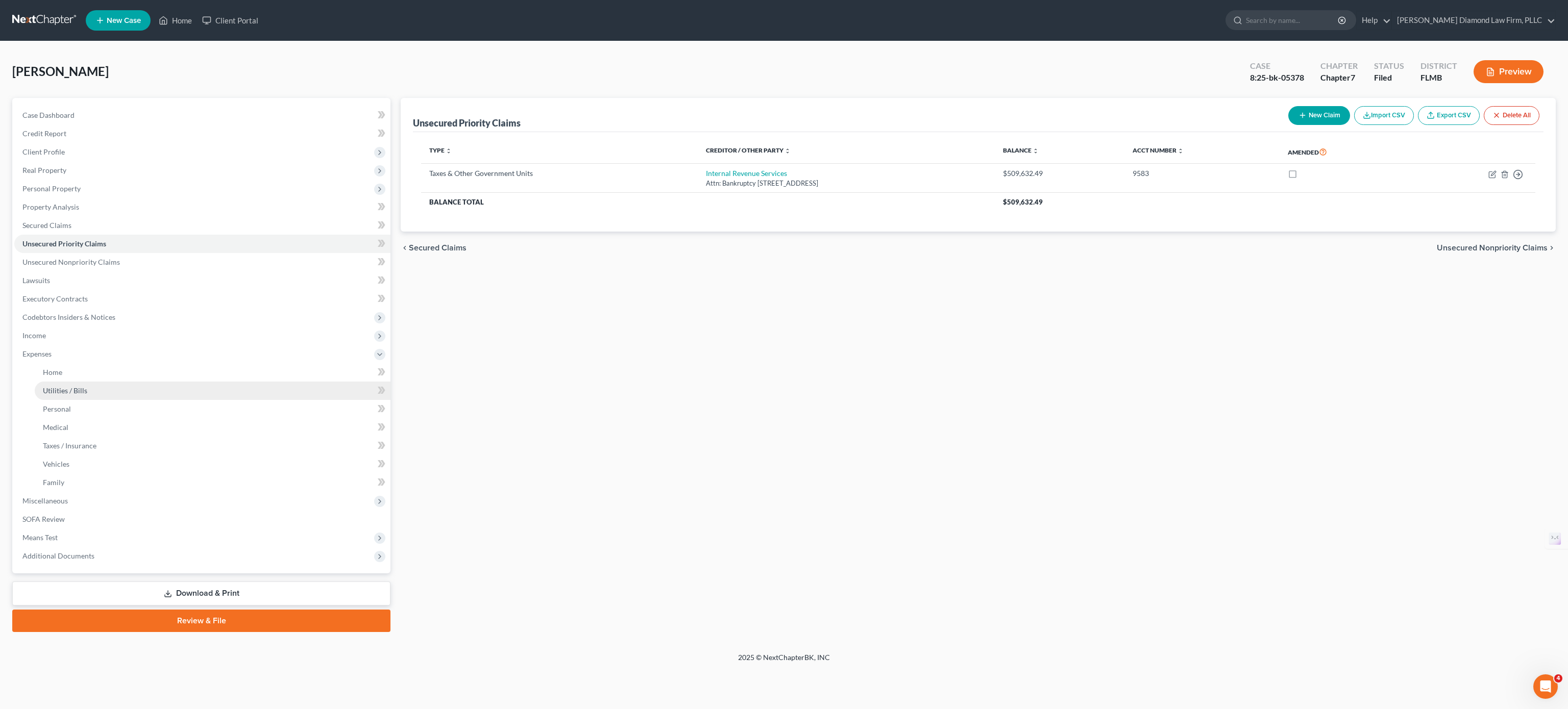
click at [78, 389] on span "Utilities / Bills" at bounding box center [64, 390] width 44 height 9
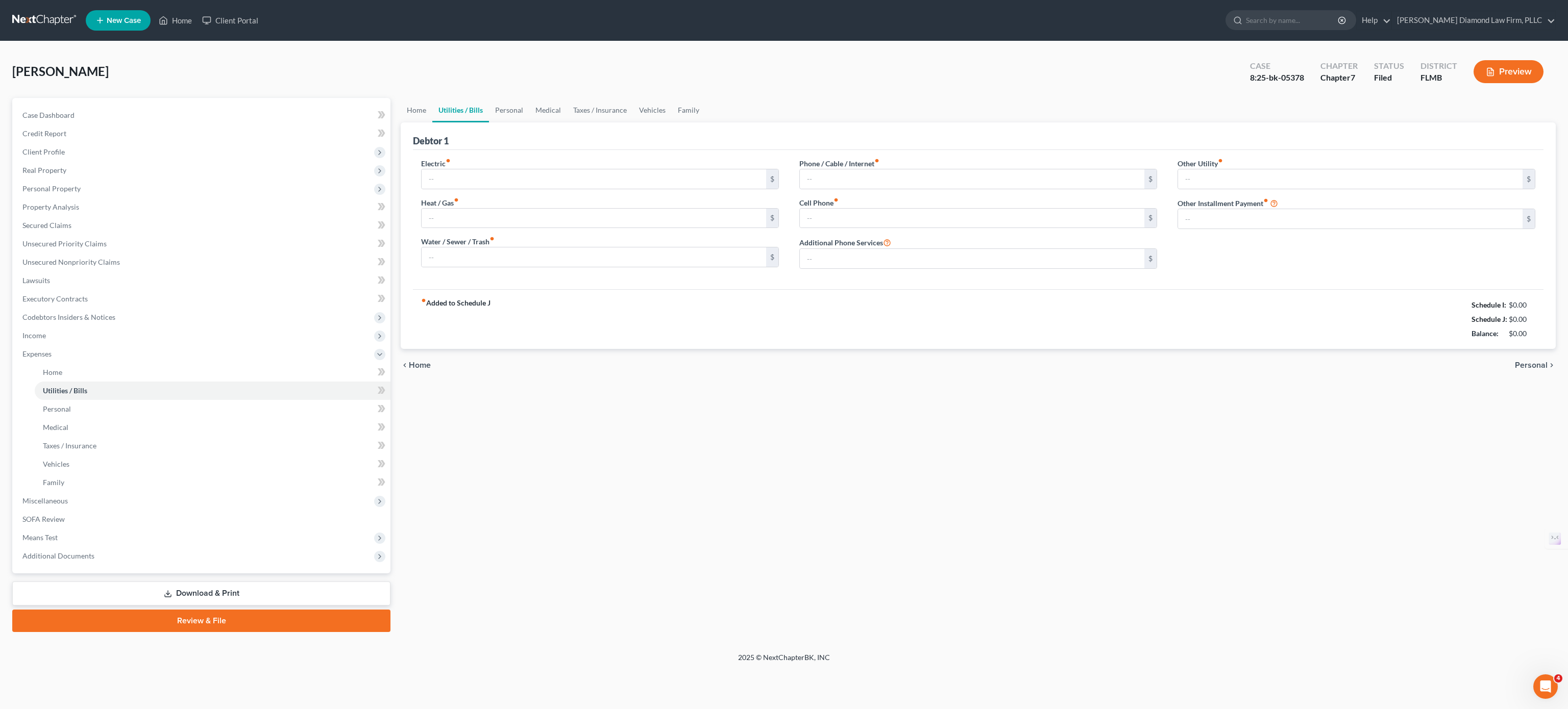
type input "350.00"
type input "0.00"
type input "50.00"
type input "150.00"
type input "250.00"
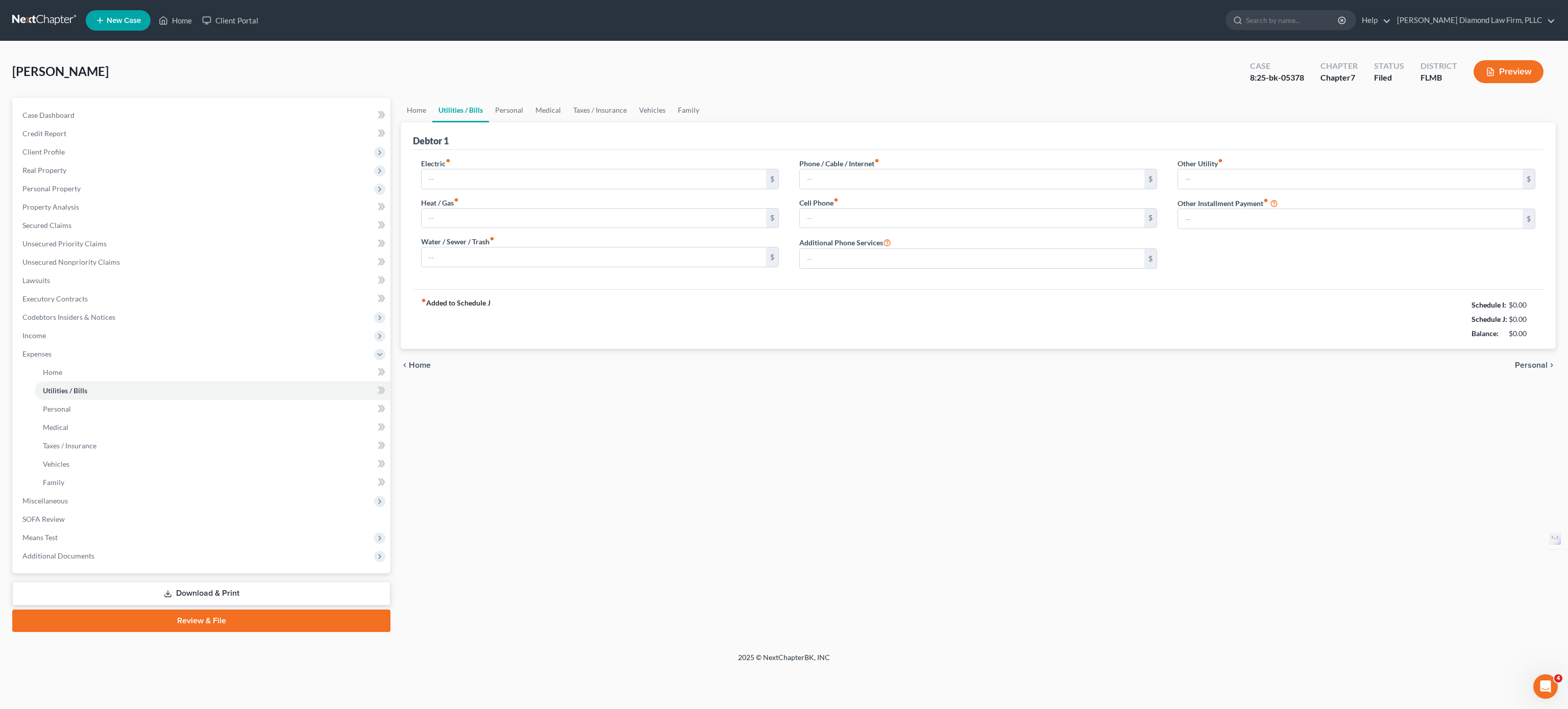
type input "0.00"
click at [104, 206] on link "Property Analysis" at bounding box center [201, 207] width 376 height 19
